Goal: Transaction & Acquisition: Purchase product/service

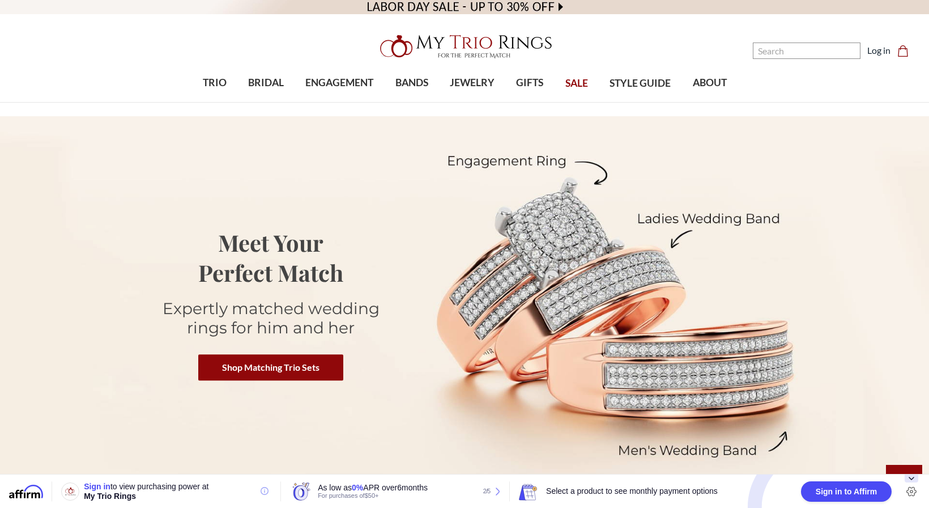
scroll to position [2, 0]
select select "US"
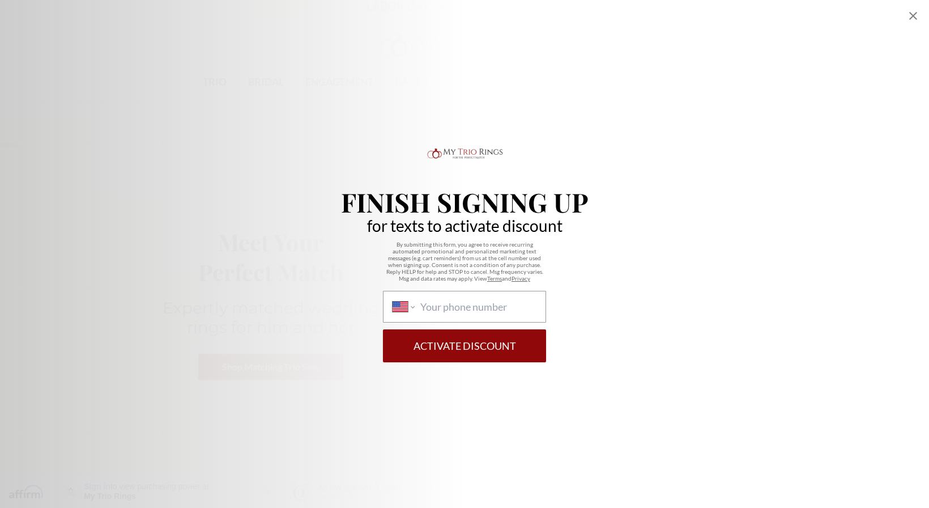
click at [912, 15] on icon "Close popup" at bounding box center [914, 16] width 8 height 8
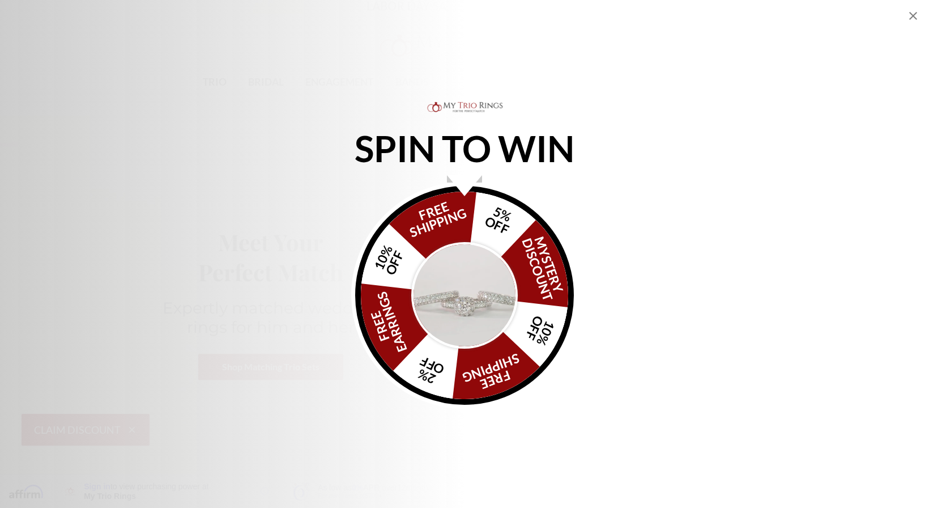
drag, startPoint x: 457, startPoint y: 190, endPoint x: 451, endPoint y: 252, distance: 62.1
click at [457, 190] on div "Alia popup" at bounding box center [464, 185] width 35 height 21
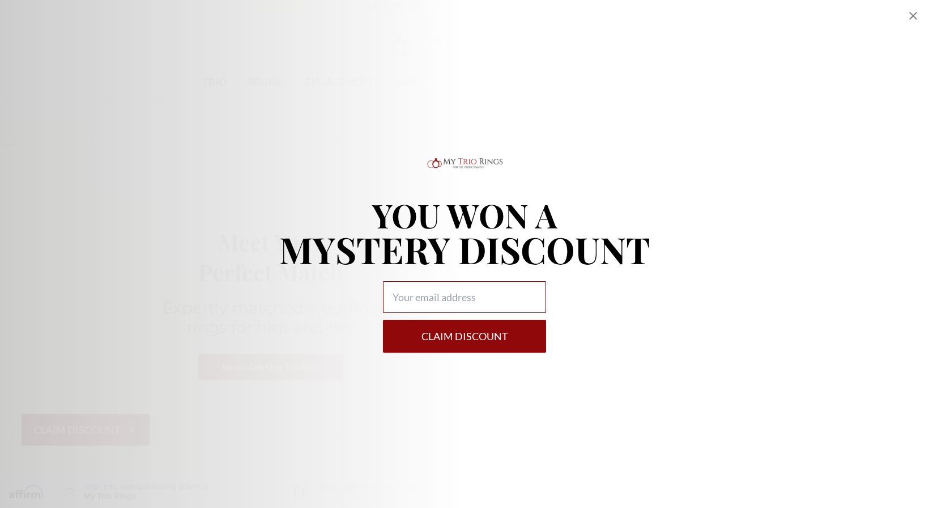
click at [452, 302] on input "Alia popup" at bounding box center [464, 297] width 163 height 32
type input "[PERSON_NAME][EMAIL_ADDRESS][PERSON_NAME][DOMAIN_NAME]"
click at [477, 342] on button "Claim DISCOUNT" at bounding box center [464, 336] width 163 height 33
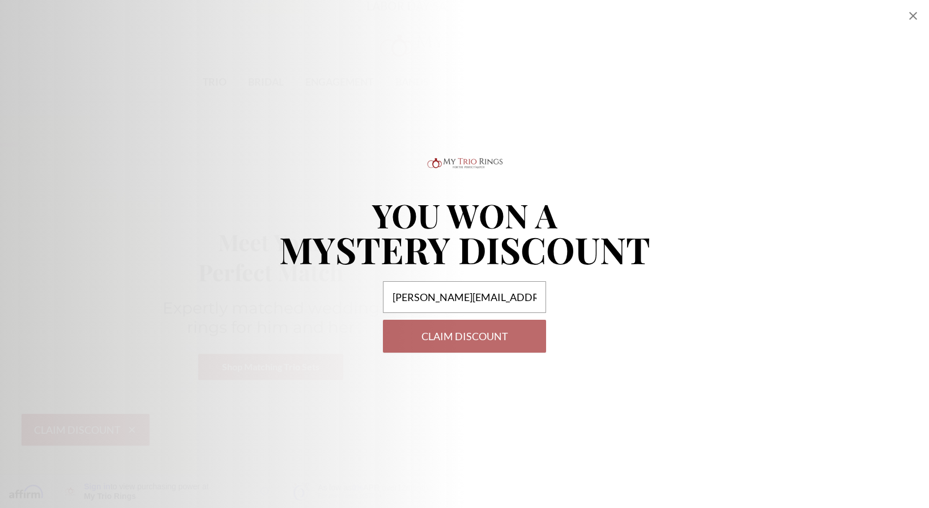
select select "US"
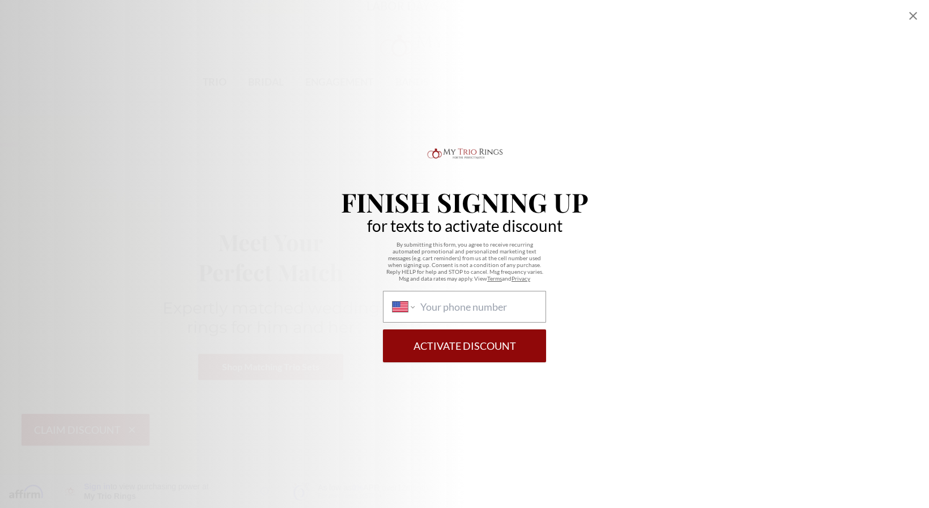
click at [912, 14] on icon "Close popup" at bounding box center [914, 16] width 14 height 14
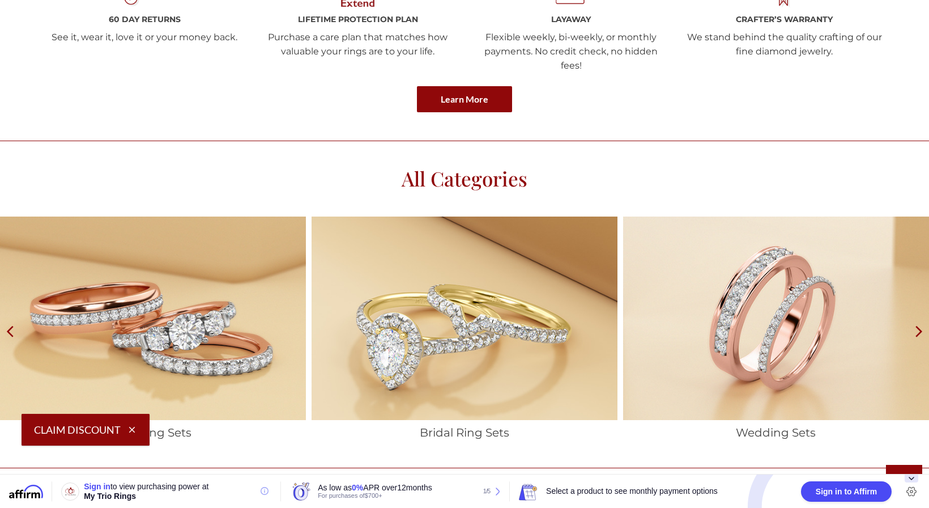
scroll to position [1761, 0]
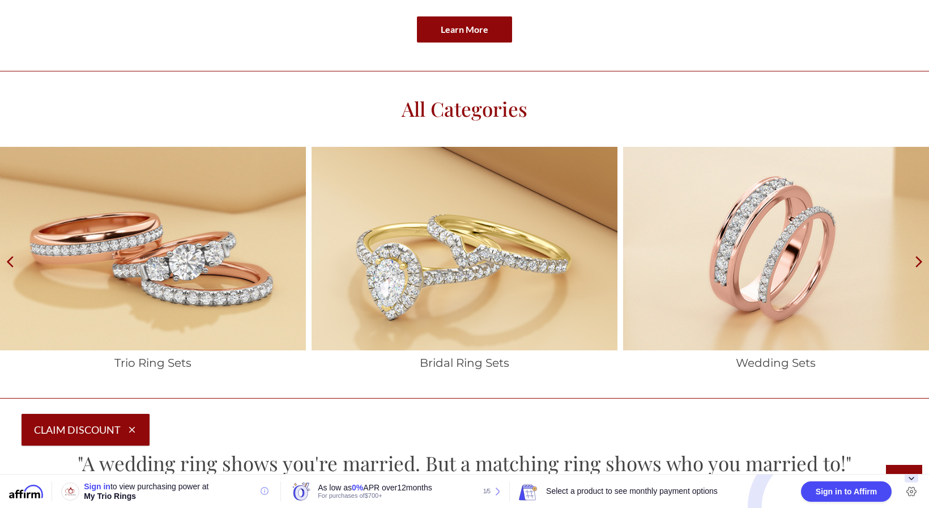
click at [916, 240] on icon at bounding box center [920, 261] width 20 height 228
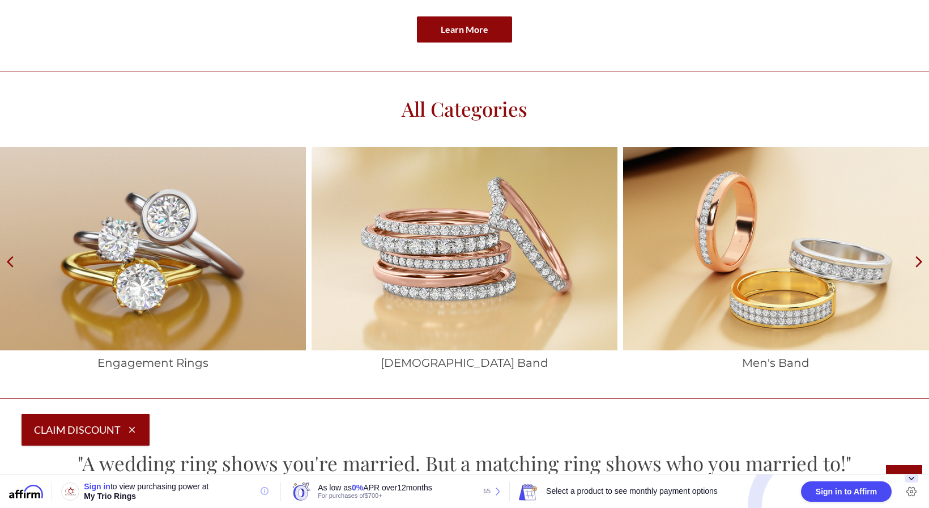
click at [779, 277] on img at bounding box center [776, 248] width 306 height 203
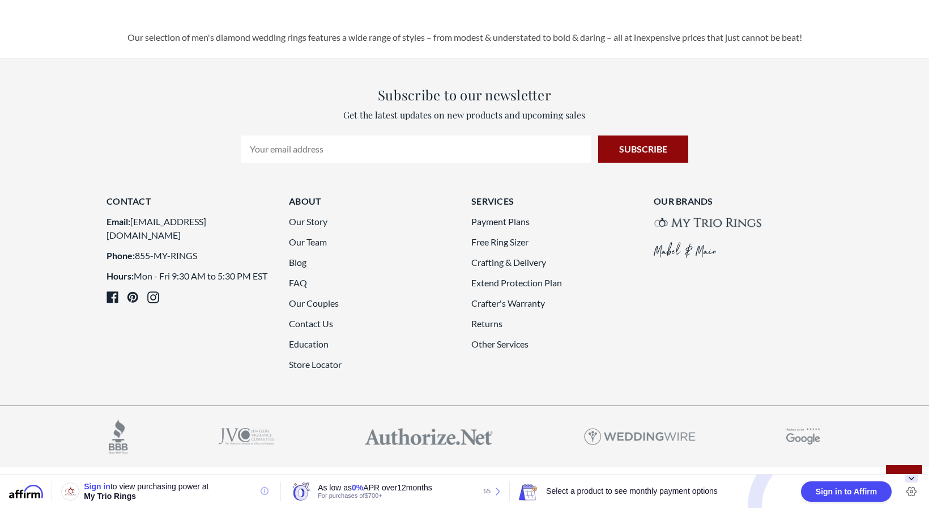
scroll to position [3043, 0]
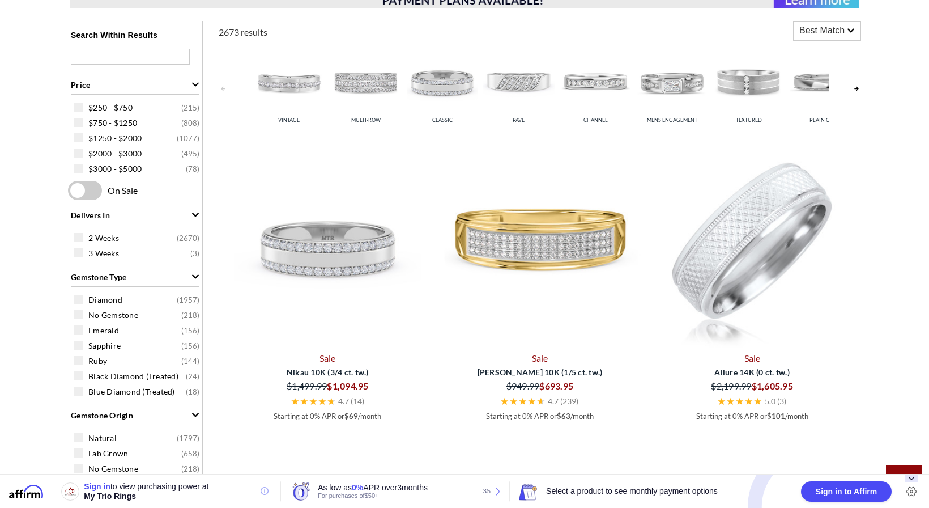
scroll to position [422, 0]
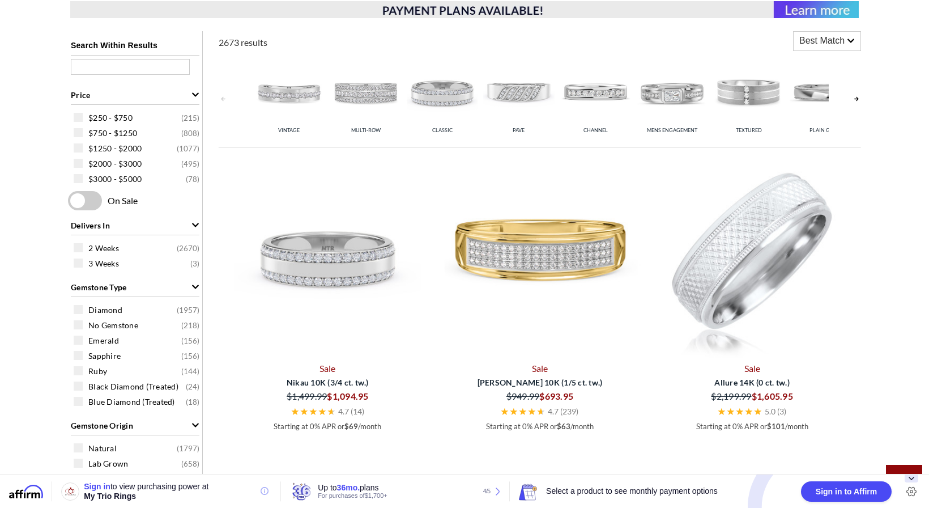
click at [857, 101] on link at bounding box center [856, 99] width 9 height 90
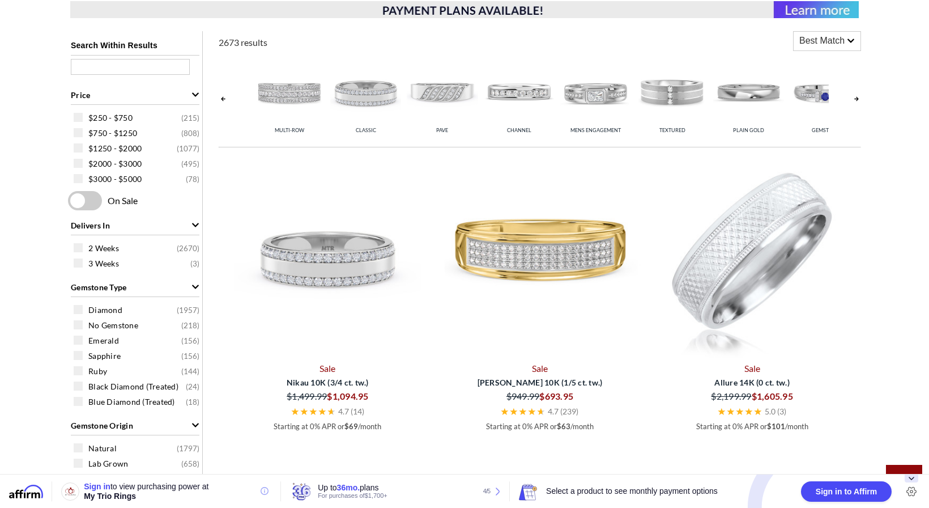
click at [857, 101] on link at bounding box center [856, 99] width 9 height 90
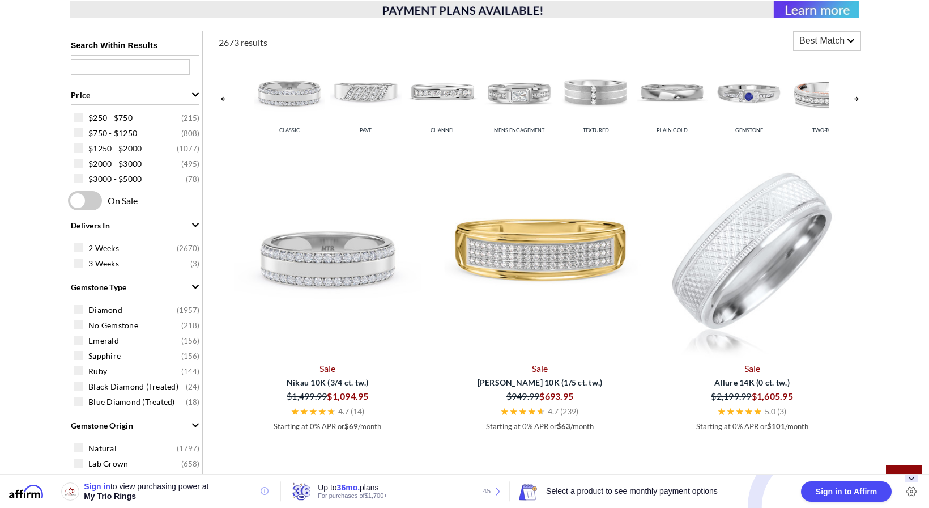
click at [857, 101] on link at bounding box center [856, 99] width 9 height 90
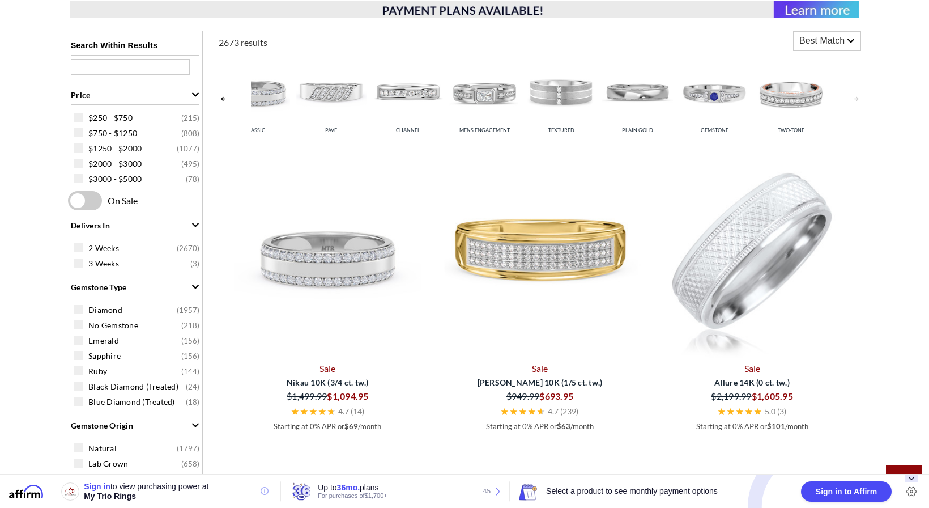
click at [857, 101] on link at bounding box center [856, 99] width 9 height 90
click at [266, 94] on img at bounding box center [254, 92] width 71 height 71
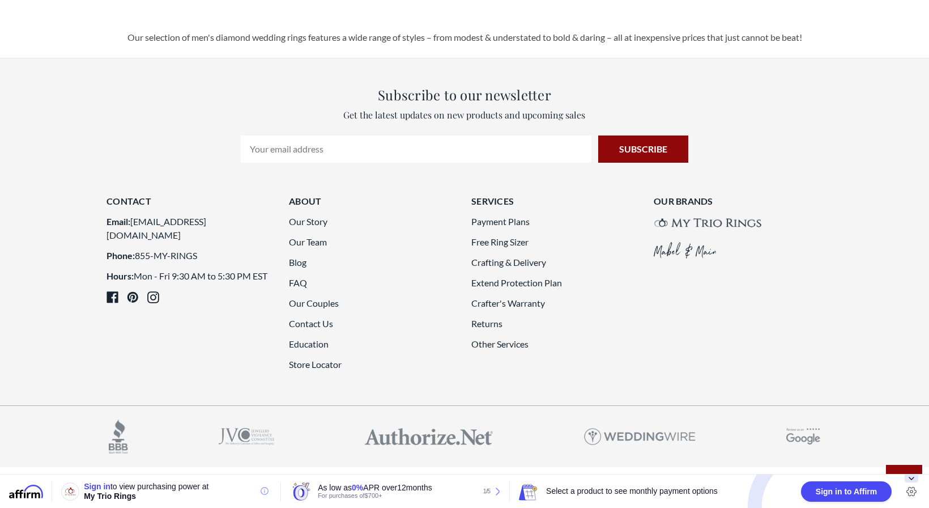
scroll to position [3162, 0]
